Goal: Use online tool/utility

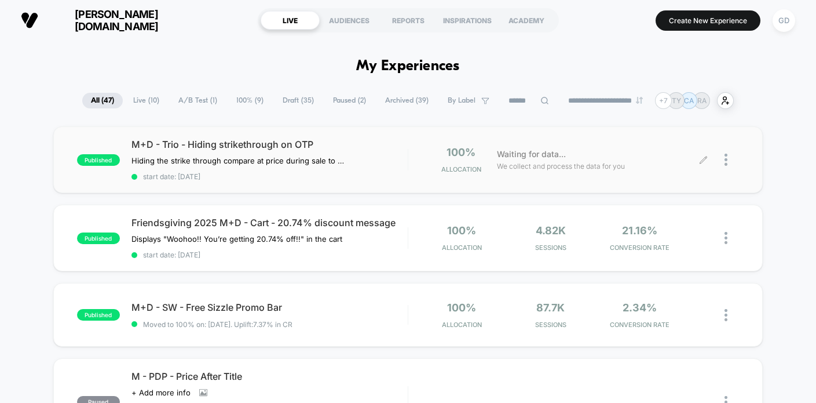
click at [701, 159] on icon at bounding box center [703, 159] width 9 height 9
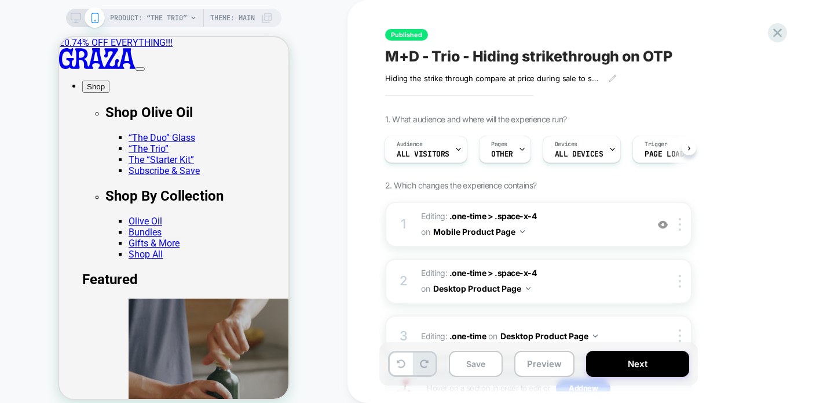
scroll to position [87, 0]
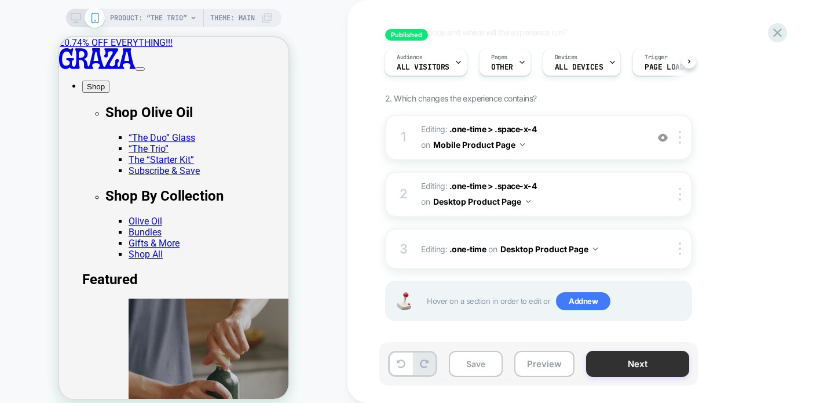
click at [628, 364] on button "Next" at bounding box center [637, 364] width 103 height 26
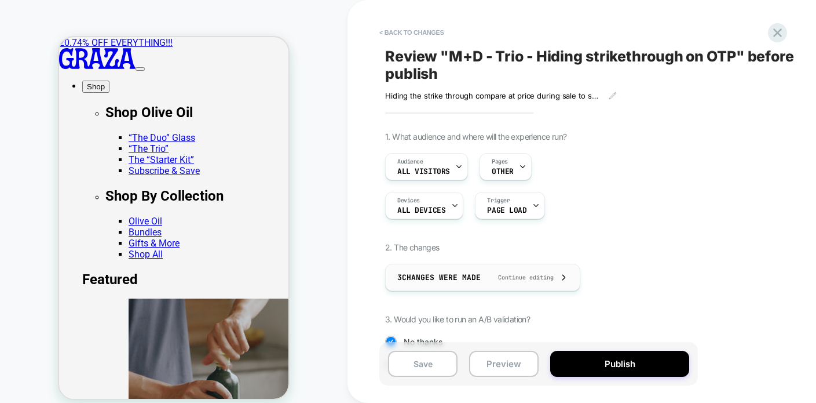
scroll to position [122, 0]
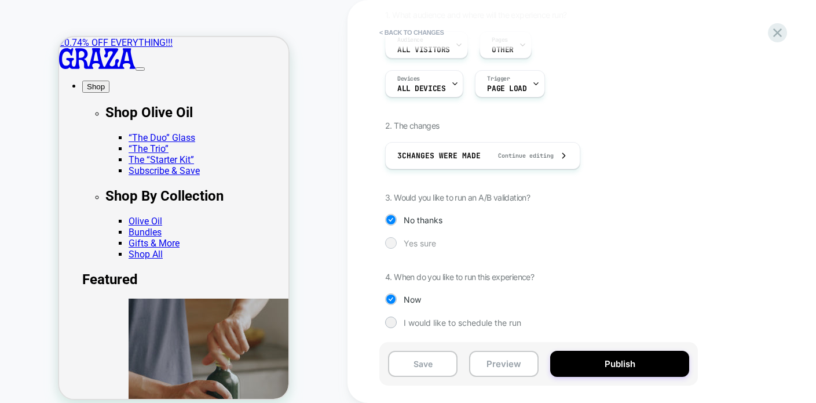
click at [393, 241] on div at bounding box center [390, 242] width 9 height 9
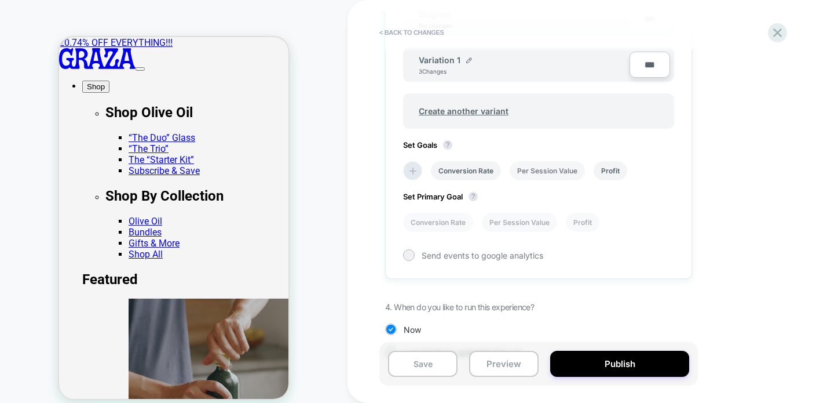
scroll to position [450, 0]
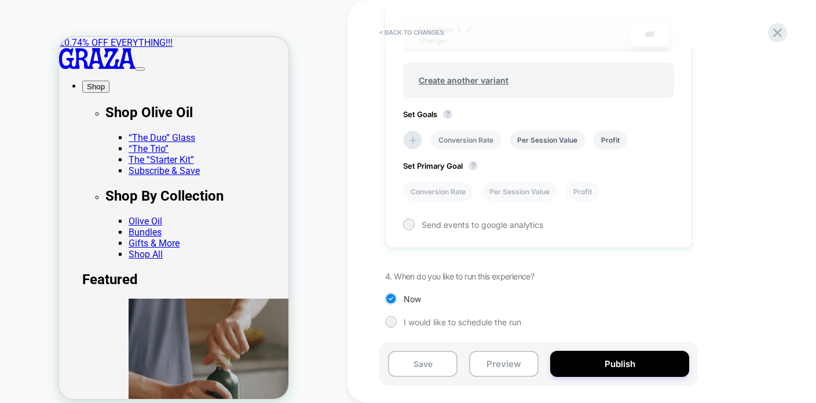
click at [487, 140] on li "Conversion Rate" at bounding box center [466, 139] width 70 height 19
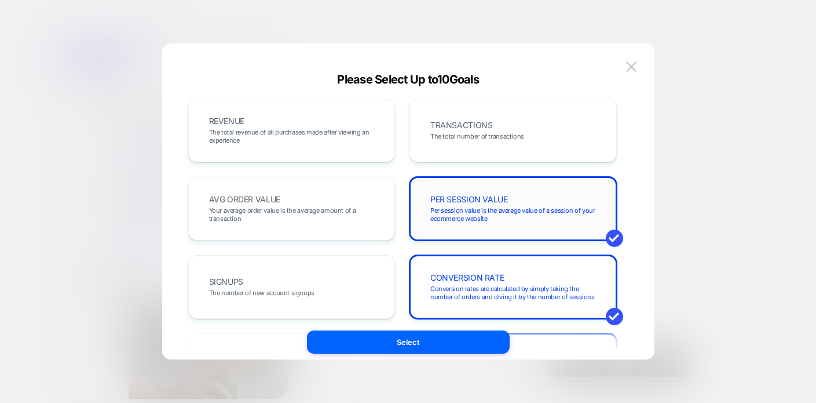
click at [468, 203] on span "PER SESSION VALUE" at bounding box center [470, 199] width 78 height 8
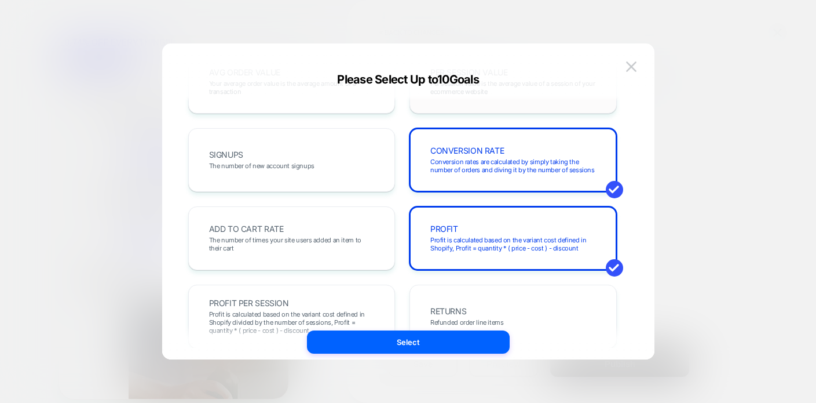
scroll to position [142, 0]
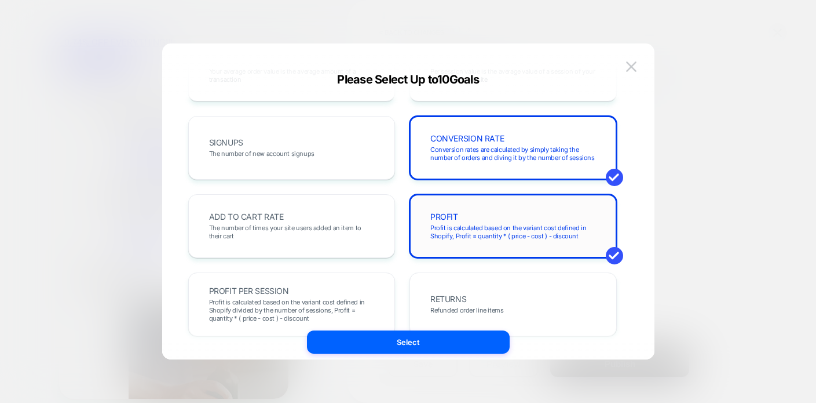
click at [468, 216] on div "PROFIT Profit is calculated based on the variant cost defined in Shopify, Profi…" at bounding box center [513, 225] width 183 height 39
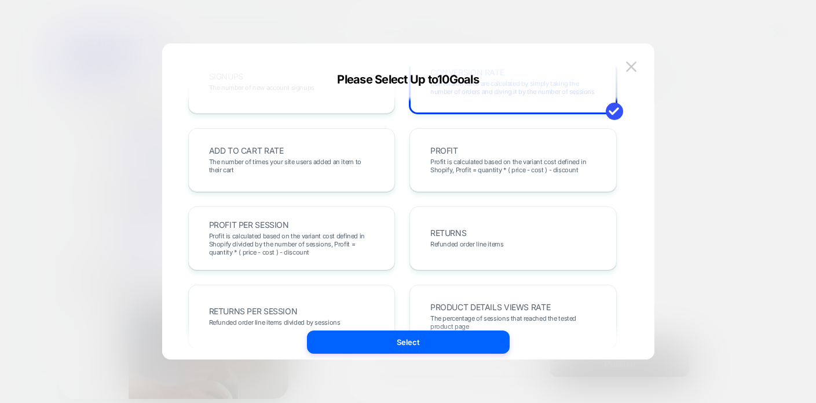
scroll to position [207, 0]
click at [287, 163] on span "The number of times your site users added an item to their cart" at bounding box center [292, 166] width 166 height 16
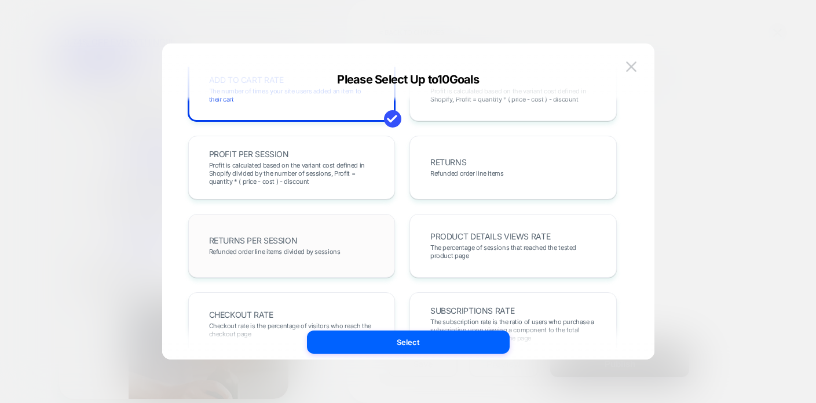
scroll to position [282, 0]
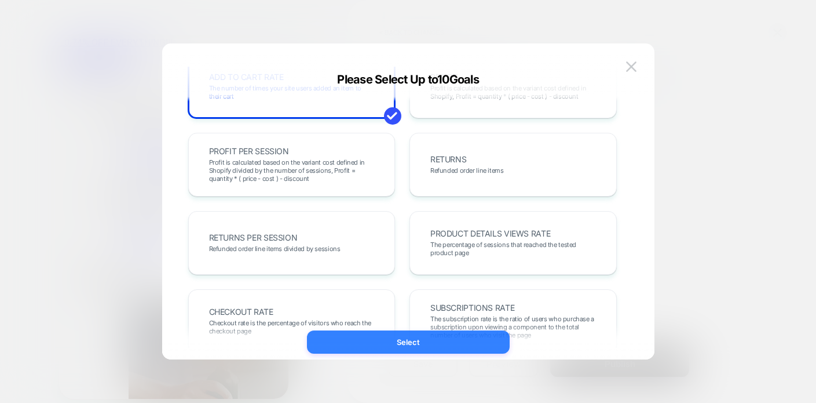
click at [370, 345] on button "Select" at bounding box center [408, 341] width 203 height 23
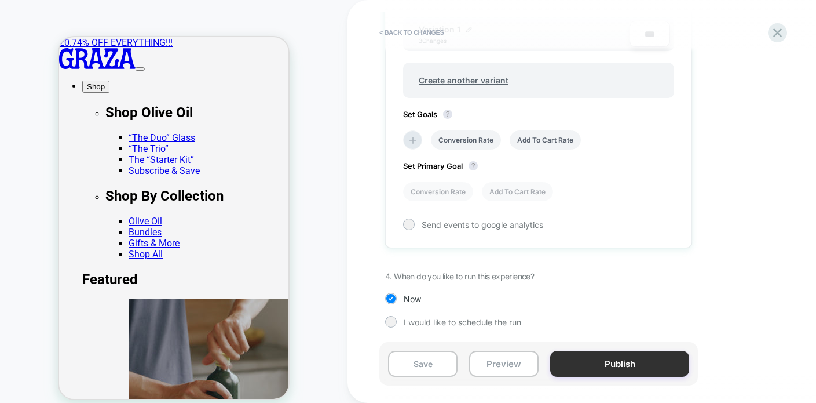
click at [585, 372] on button "Publish" at bounding box center [619, 364] width 139 height 26
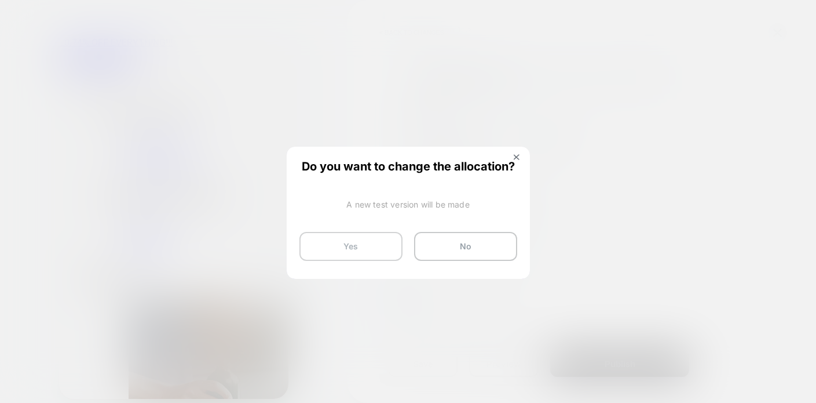
click at [386, 243] on button "Yes" at bounding box center [351, 246] width 103 height 29
